Goal: Task Accomplishment & Management: Use online tool/utility

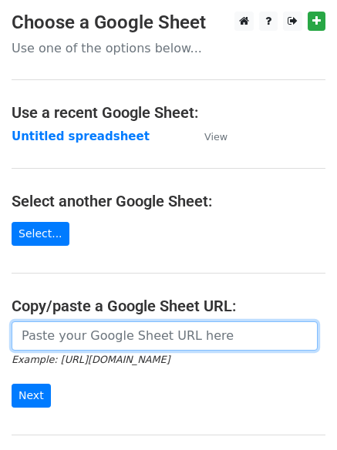
click at [86, 338] on input "url" at bounding box center [165, 336] width 306 height 29
click at [105, 344] on input "url" at bounding box center [165, 336] width 306 height 29
type input "[URL][DOMAIN_NAME]"
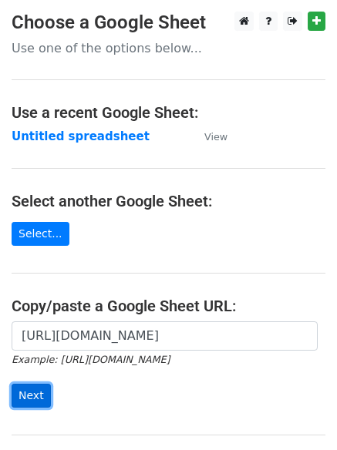
click at [31, 391] on input "Next" at bounding box center [31, 396] width 39 height 24
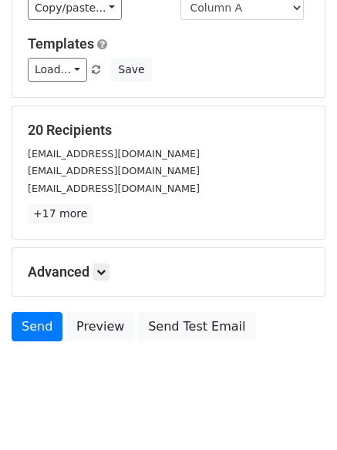
scroll to position [149, 0]
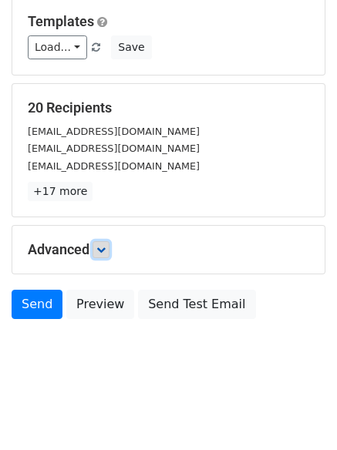
click at [104, 252] on icon at bounding box center [100, 249] width 9 height 9
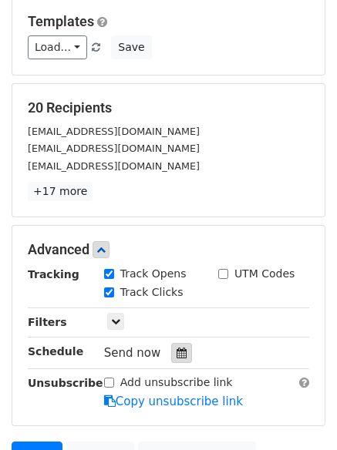
click at [177, 350] on icon at bounding box center [182, 353] width 10 height 11
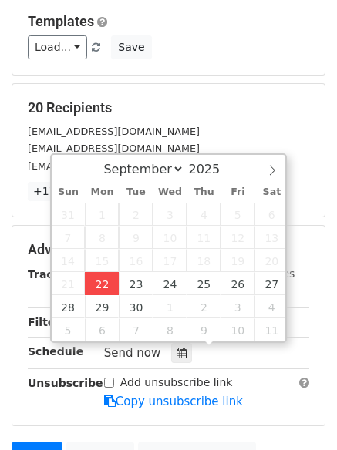
type input "2025-09-22 13:38"
type input "01"
type input "38"
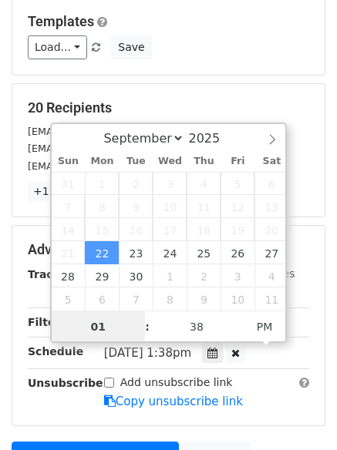
scroll to position [1, 0]
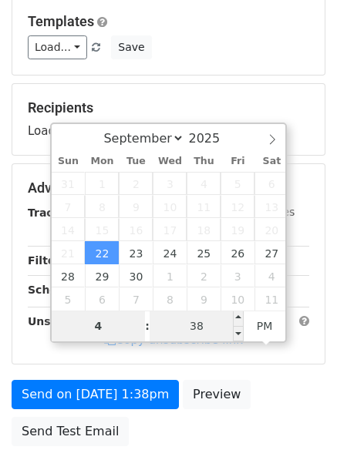
type input "4"
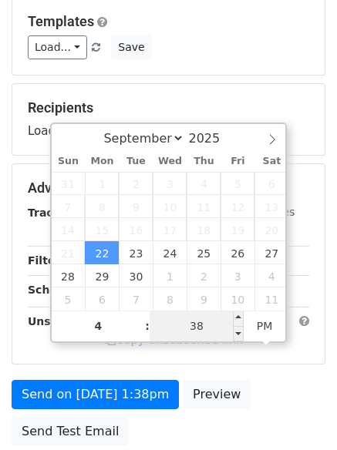
type input "2025-09-22 16:38"
type input "04"
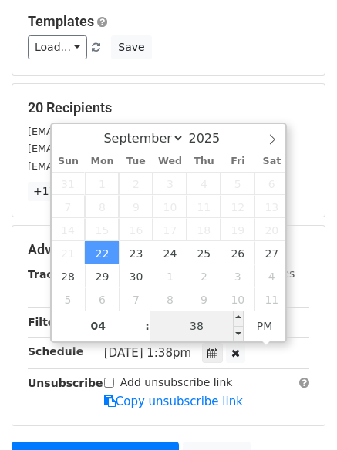
click at [197, 325] on input "38" at bounding box center [197, 326] width 94 height 31
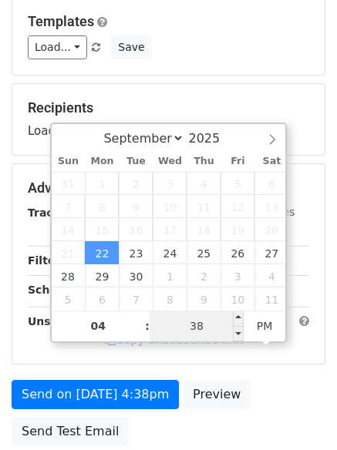
type input "0"
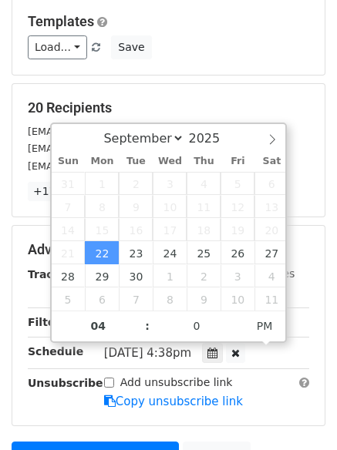
type input "2025-09-22 16:00"
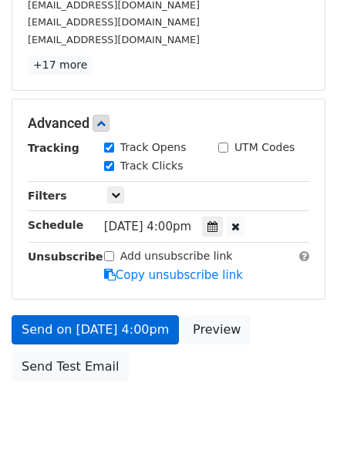
scroll to position [287, 0]
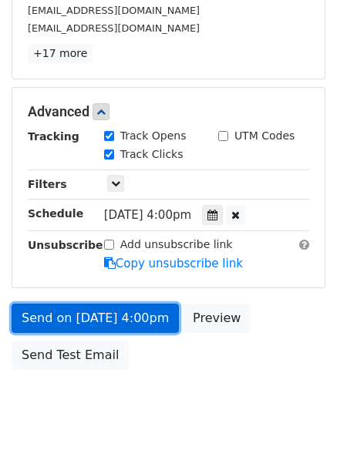
click at [76, 315] on link "Send on Sep 22 at 4:00pm" at bounding box center [95, 318] width 167 height 29
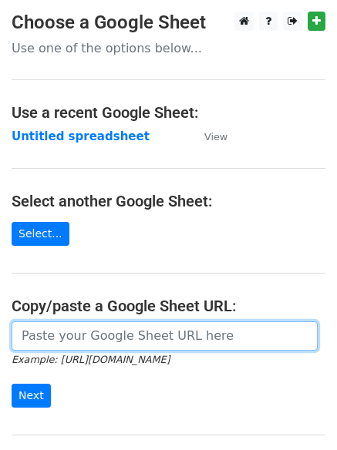
click at [87, 338] on input "url" at bounding box center [165, 336] width 306 height 29
type input "[URL][DOMAIN_NAME]"
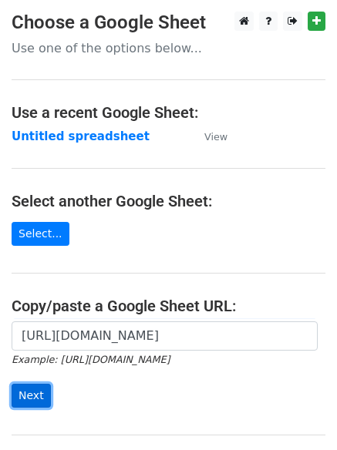
click at [22, 394] on input "Next" at bounding box center [31, 396] width 39 height 24
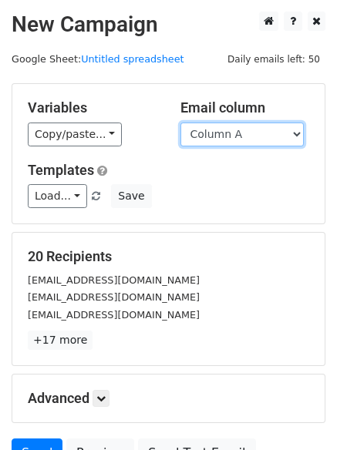
click at [298, 135] on select "Column A Column B Column C Column D Column E" at bounding box center [241, 135] width 123 height 24
select select "Column B"
click at [180, 123] on select "Column A Column B Column C Column D Column E" at bounding box center [241, 135] width 123 height 24
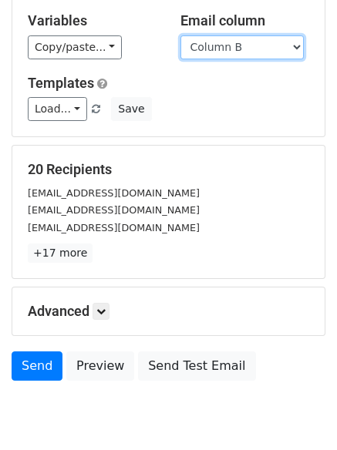
scroll to position [130, 0]
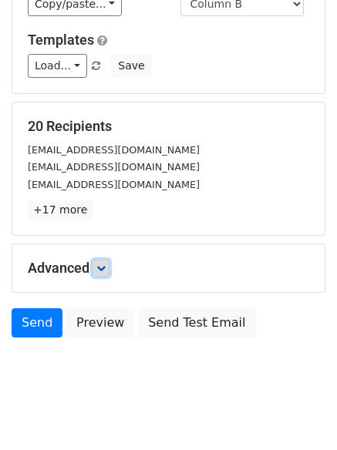
click at [102, 265] on icon at bounding box center [100, 268] width 9 height 9
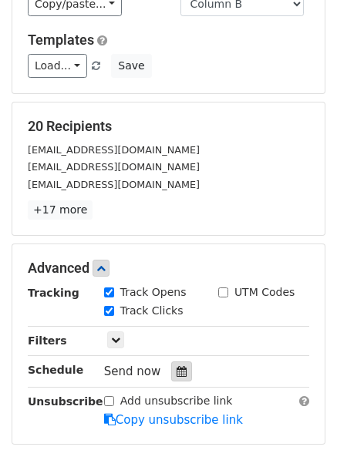
click at [177, 366] on icon at bounding box center [182, 371] width 10 height 11
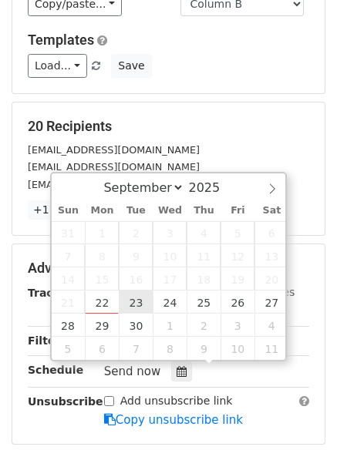
type input "2025-09-23 12:00"
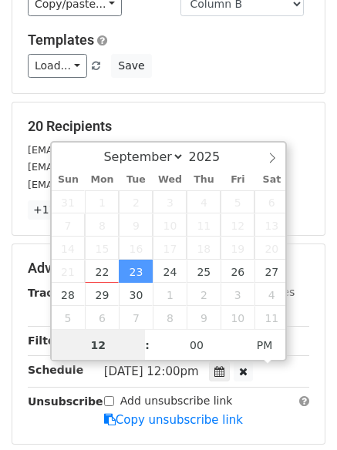
scroll to position [1, 0]
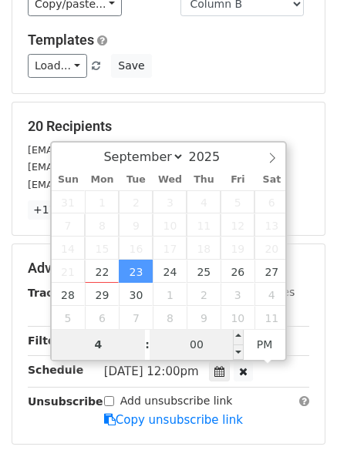
type input "4"
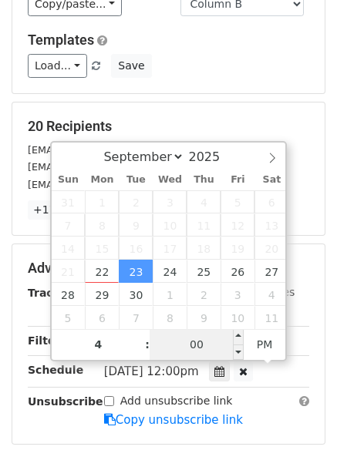
type input "2025-09-23 16:00"
type input "04"
click at [197, 345] on input "00" at bounding box center [197, 344] width 94 height 31
type input "5"
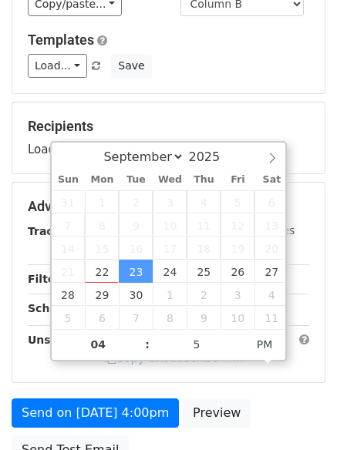
type input "2025-09-23 16:05"
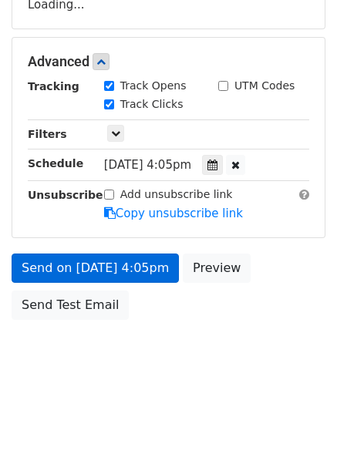
scroll to position [331, 0]
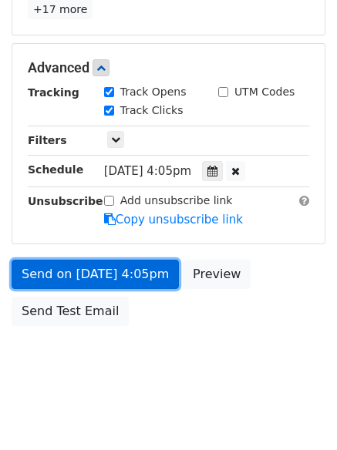
click at [73, 270] on link "Send on Sep 23 at 4:05pm" at bounding box center [95, 274] width 167 height 29
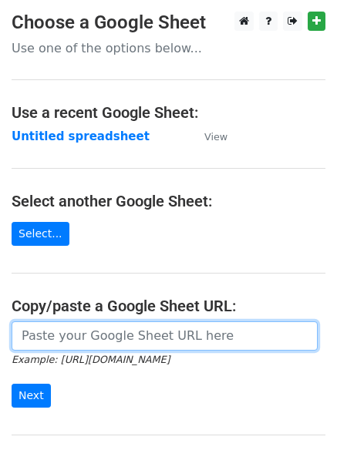
click at [64, 333] on input "url" at bounding box center [165, 336] width 306 height 29
type input "https://docs.google.com/spreadsheets/d/1elQR0AQrUJWC-hri_64NDddoNQ0vAIu9kN5WAxp…"
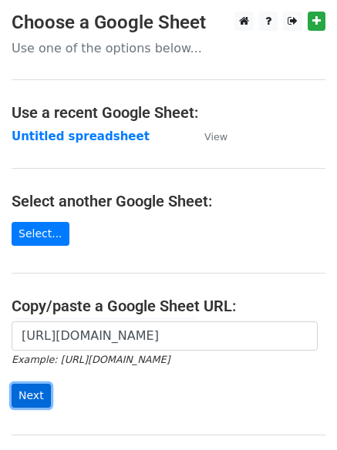
click at [23, 391] on input "Next" at bounding box center [31, 396] width 39 height 24
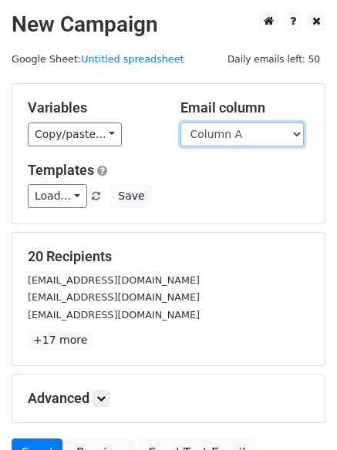
click at [292, 133] on select "Column A Column B Column C Column D Column E" at bounding box center [241, 135] width 123 height 24
select select "Column C"
click at [180, 123] on select "Column A Column B Column C Column D Column E" at bounding box center [241, 135] width 123 height 24
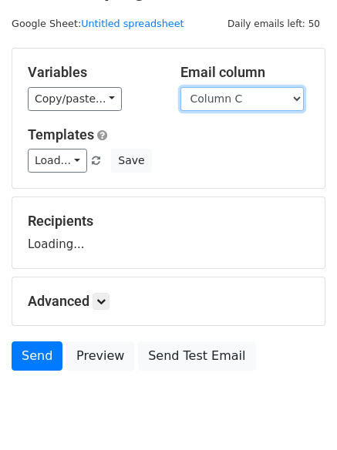
scroll to position [87, 0]
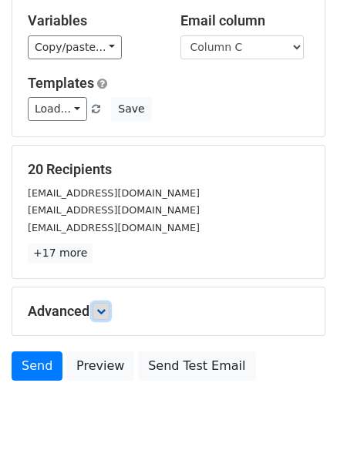
click at [103, 309] on icon at bounding box center [100, 311] width 9 height 9
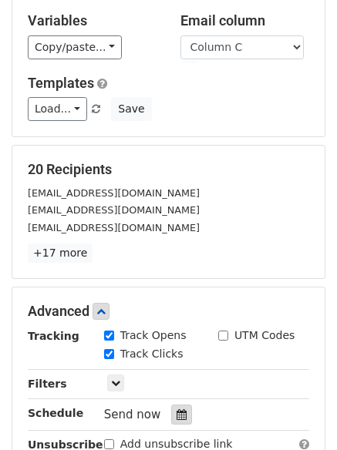
click at [177, 411] on icon at bounding box center [182, 415] width 10 height 11
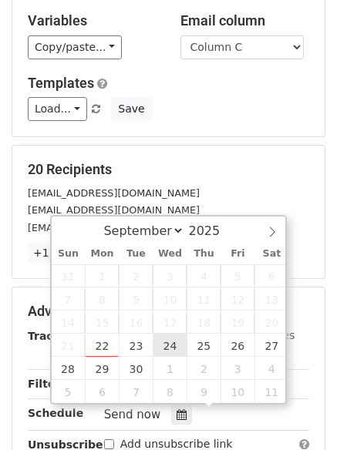
type input "2025-09-24 12:00"
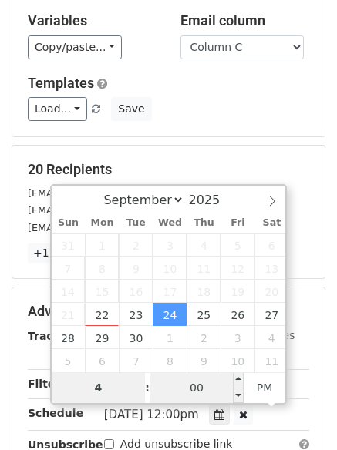
type input "4"
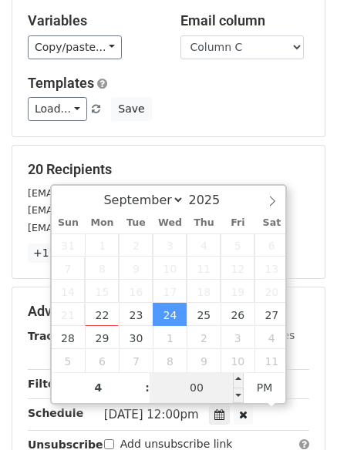
type input "2025-09-24 16:00"
type input "04"
click at [190, 390] on input "00" at bounding box center [197, 388] width 94 height 31
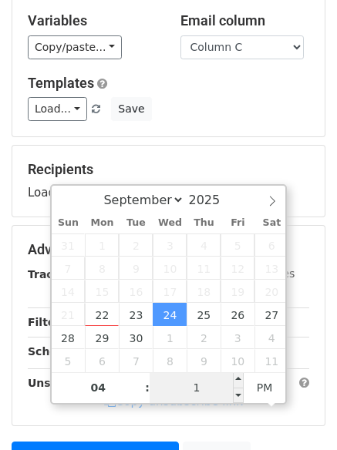
type input "10"
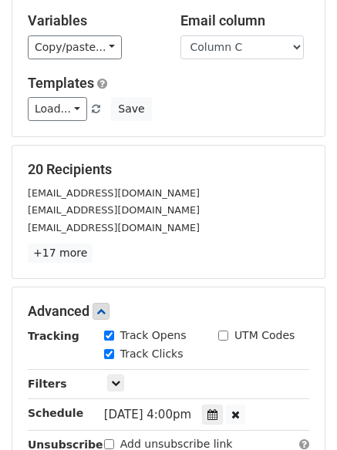
type input "2025-09-24 16:10"
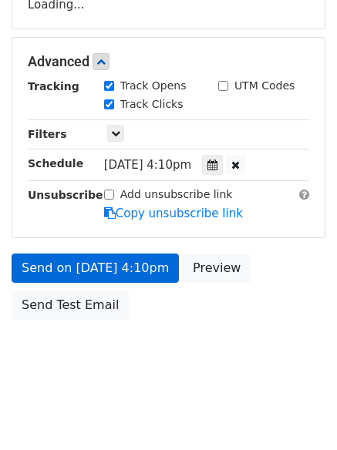
scroll to position [315, 0]
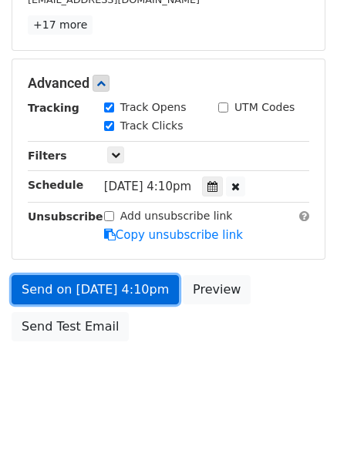
click at [64, 284] on link "Send on Sep 24 at 4:10pm" at bounding box center [95, 289] width 167 height 29
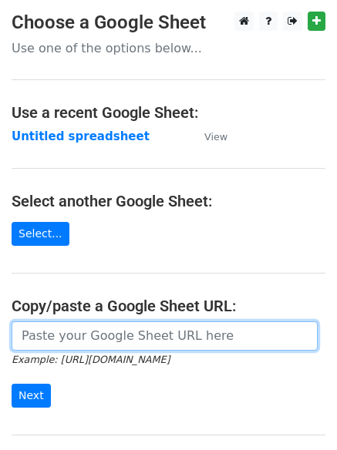
click at [113, 339] on input "url" at bounding box center [165, 336] width 306 height 29
type input "[URL][DOMAIN_NAME]"
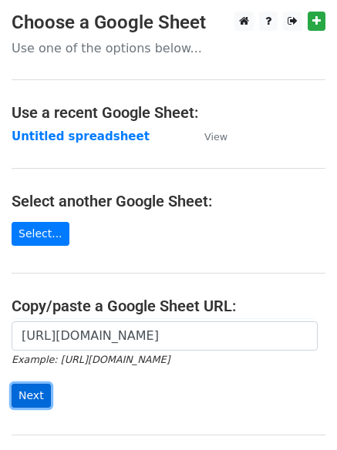
click at [19, 390] on input "Next" at bounding box center [31, 396] width 39 height 24
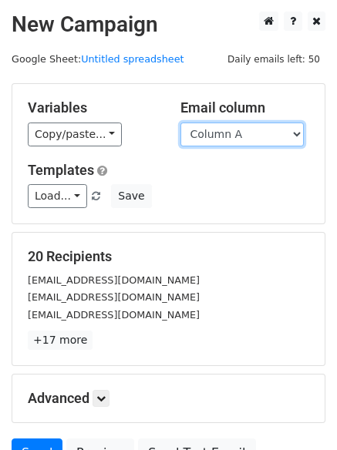
click at [295, 131] on select "Column A Column B Column C Column D Column E" at bounding box center [241, 135] width 123 height 24
select select "Column D"
click at [180, 123] on select "Column A Column B Column C Column D Column E" at bounding box center [241, 135] width 123 height 24
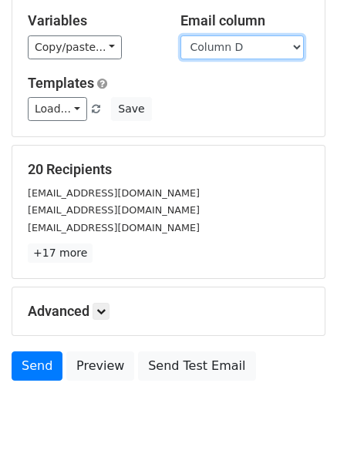
scroll to position [103, 0]
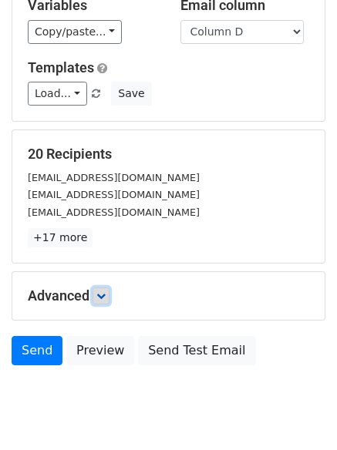
click at [102, 295] on icon at bounding box center [100, 296] width 9 height 9
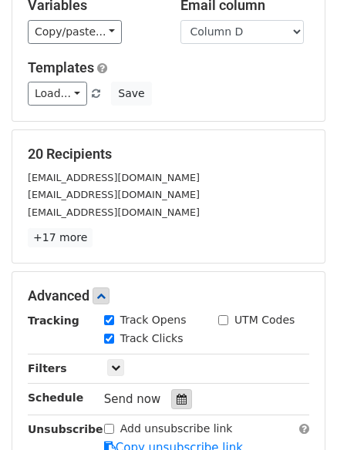
click at [177, 395] on icon at bounding box center [182, 399] width 10 height 11
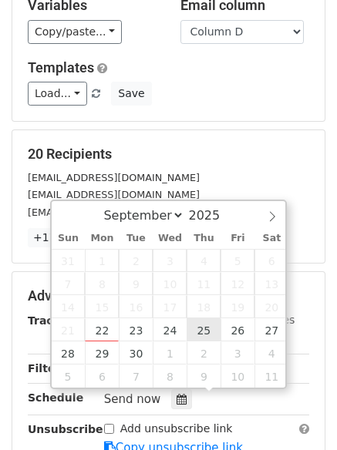
type input "[DATE] 12:00"
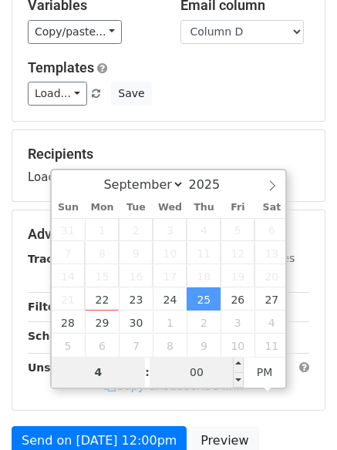
type input "4"
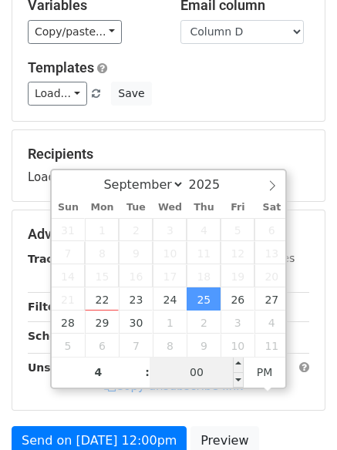
type input "[DATE] 16:00"
type input "04"
click at [204, 379] on input "00" at bounding box center [197, 372] width 94 height 31
type input "15"
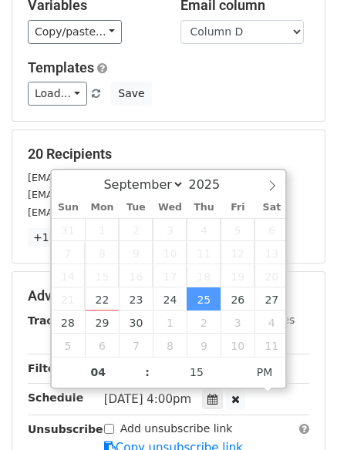
type input "[DATE] 16:15"
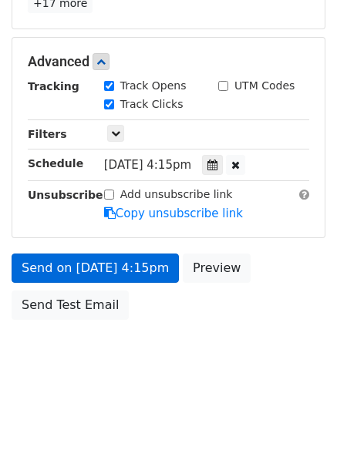
scroll to position [275, 0]
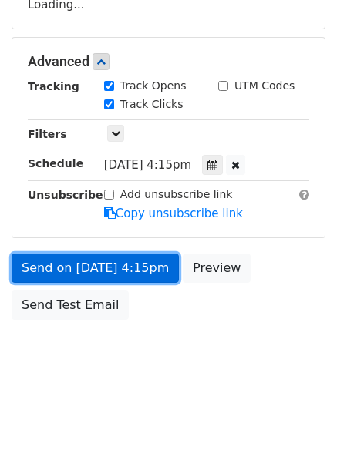
click at [76, 265] on form "Variables Copy/paste... {{Column A}} {{Column B}} {{Column C}} {{Column D}} {{C…" at bounding box center [169, 68] width 314 height 520
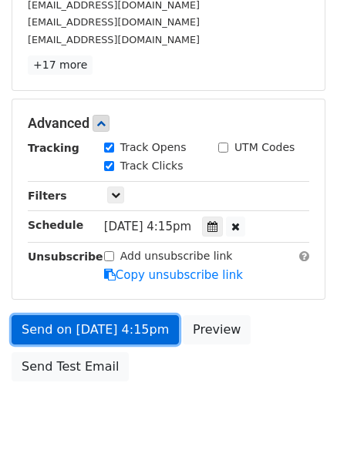
click at [83, 329] on link "Send on [DATE] 4:15pm" at bounding box center [95, 329] width 167 height 29
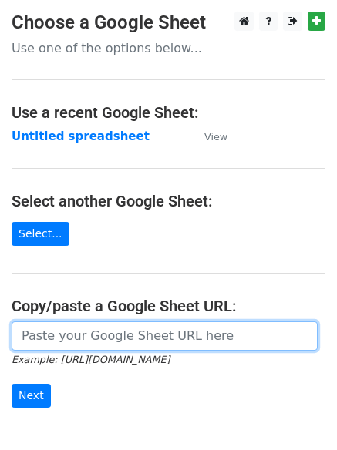
click at [88, 335] on input "url" at bounding box center [165, 336] width 306 height 29
type input "https://docs.google.com/spreadsheets/d/1elQR0AQrUJWC-hri_64NDddoNQ0vAIu9kN5WAxp…"
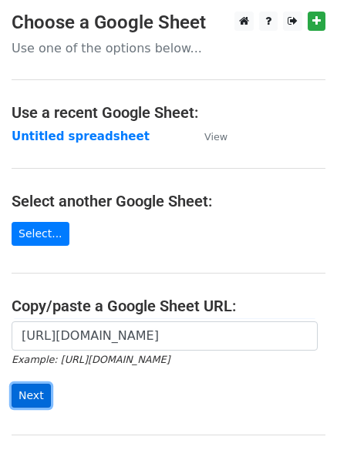
click at [25, 393] on input "Next" at bounding box center [31, 396] width 39 height 24
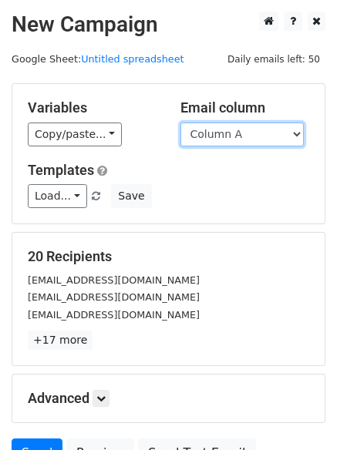
click at [298, 134] on select "Column A Column B Column C Column D Column E" at bounding box center [241, 135] width 123 height 24
select select "Column E"
click at [180, 123] on select "Column A Column B Column C Column D Column E" at bounding box center [241, 135] width 123 height 24
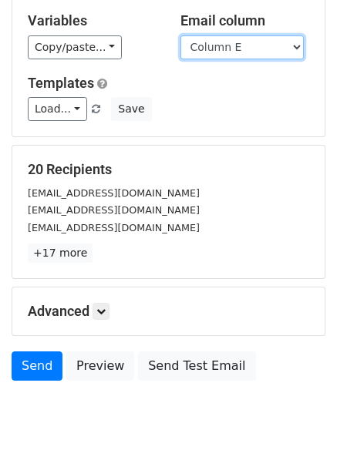
scroll to position [149, 0]
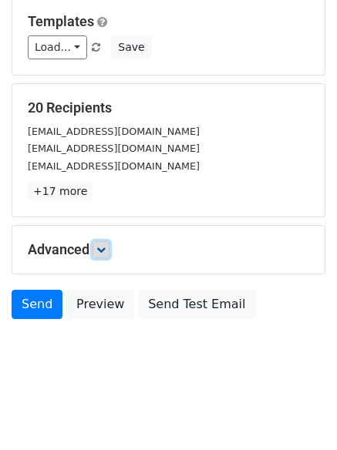
click at [105, 249] on icon at bounding box center [100, 249] width 9 height 9
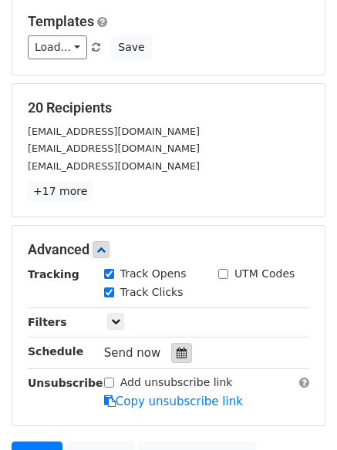
click at [177, 352] on icon at bounding box center [182, 353] width 10 height 11
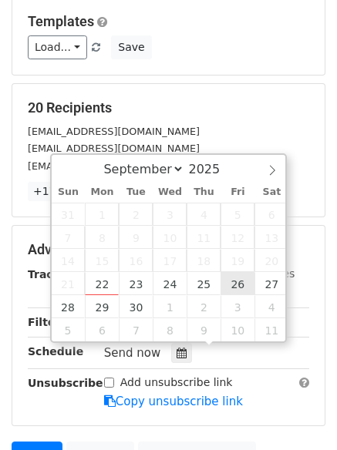
type input "2025-09-26 12:00"
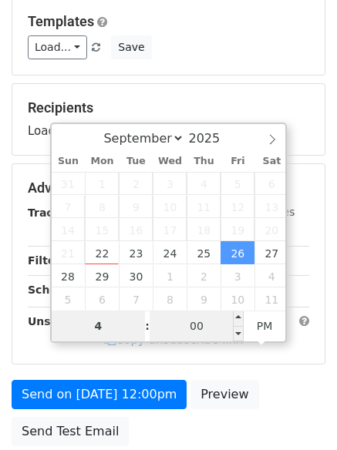
type input "4"
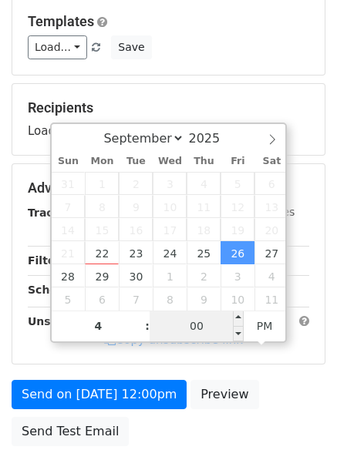
type input "2025-09-26 16:00"
type input "04"
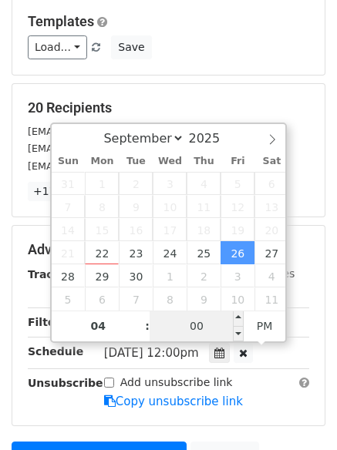
click at [195, 331] on input "00" at bounding box center [197, 326] width 94 height 31
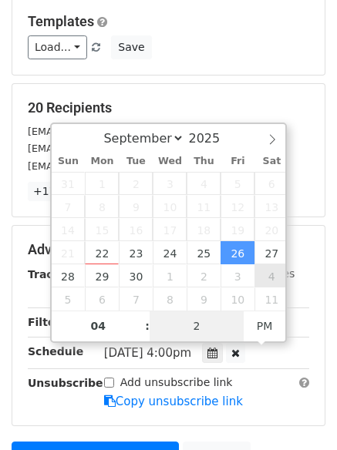
type input "20"
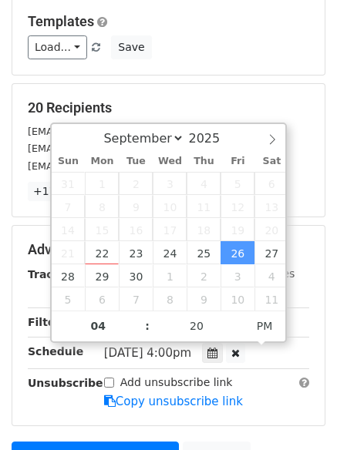
type input "2025-09-26 16:20"
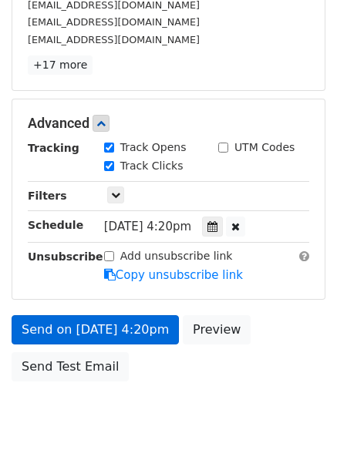
scroll to position [337, 0]
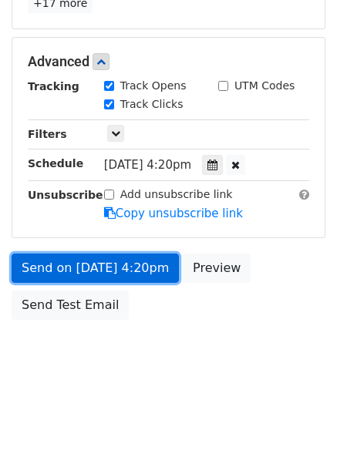
click at [102, 262] on link "Send on Sep 26 at 4:20pm" at bounding box center [95, 268] width 167 height 29
